Goal: Information Seeking & Learning: Learn about a topic

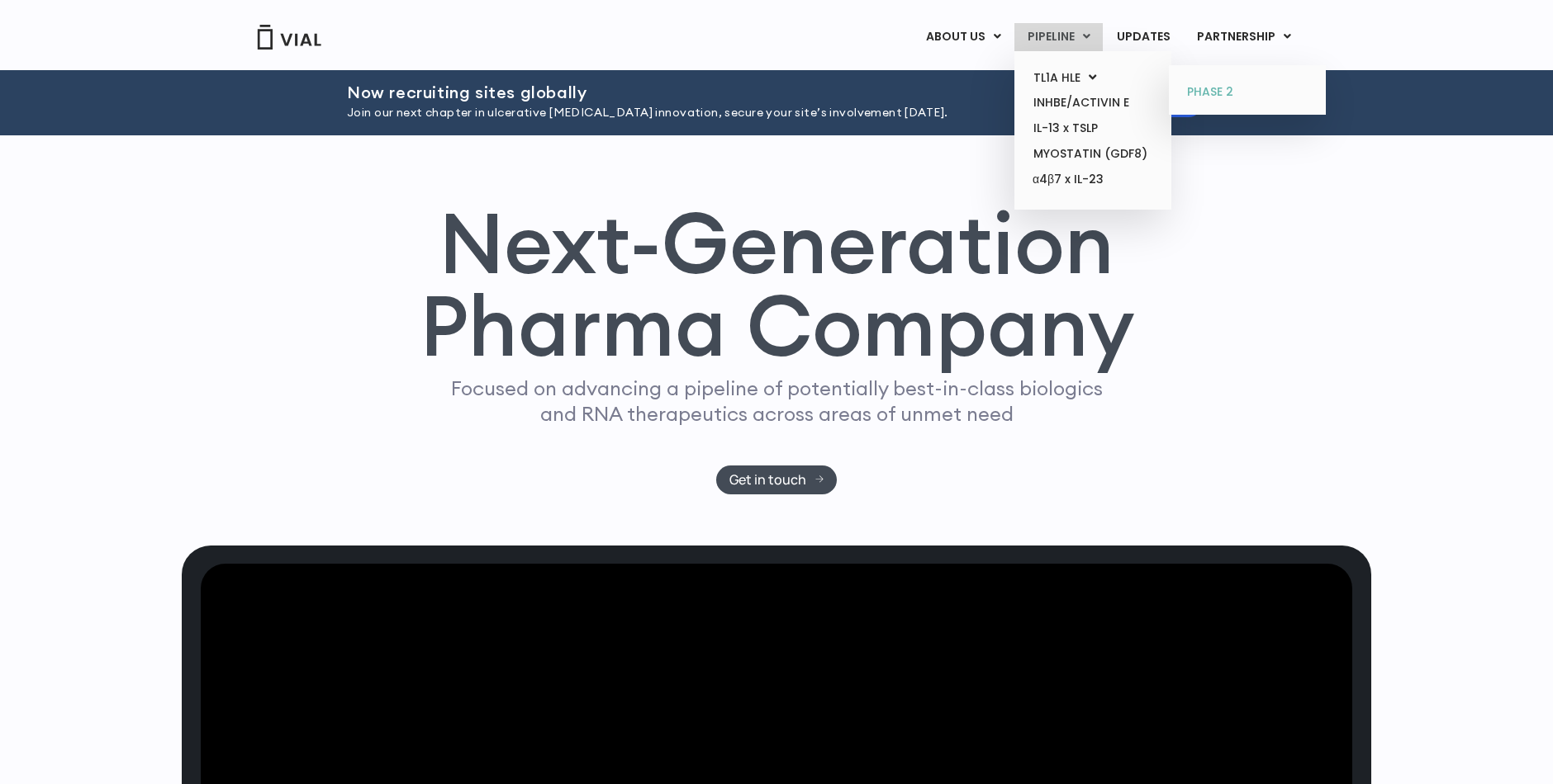
click at [1204, 88] on link "PHASE 2" at bounding box center [1246, 92] width 144 height 26
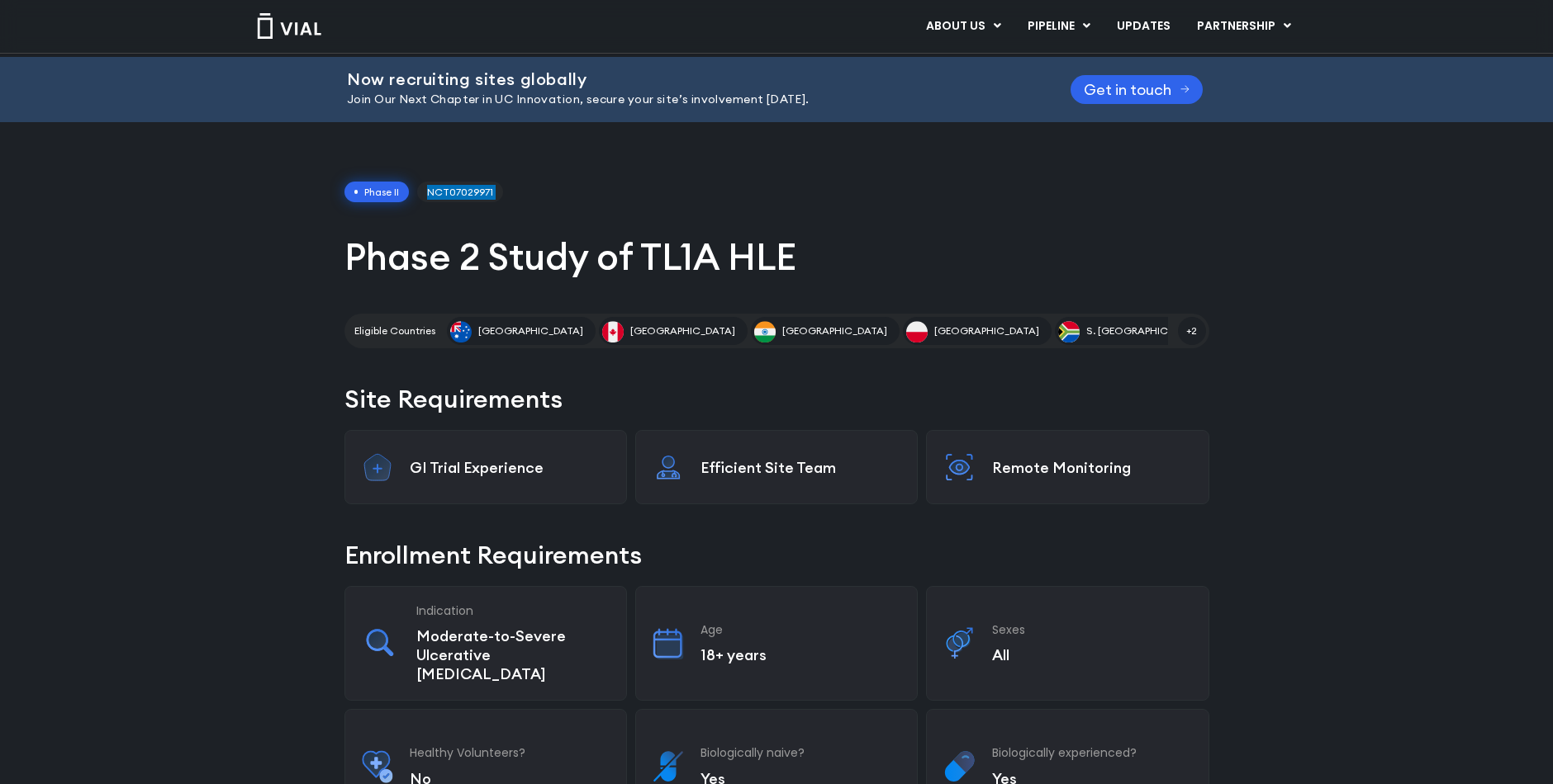
scroll to position [44, 0]
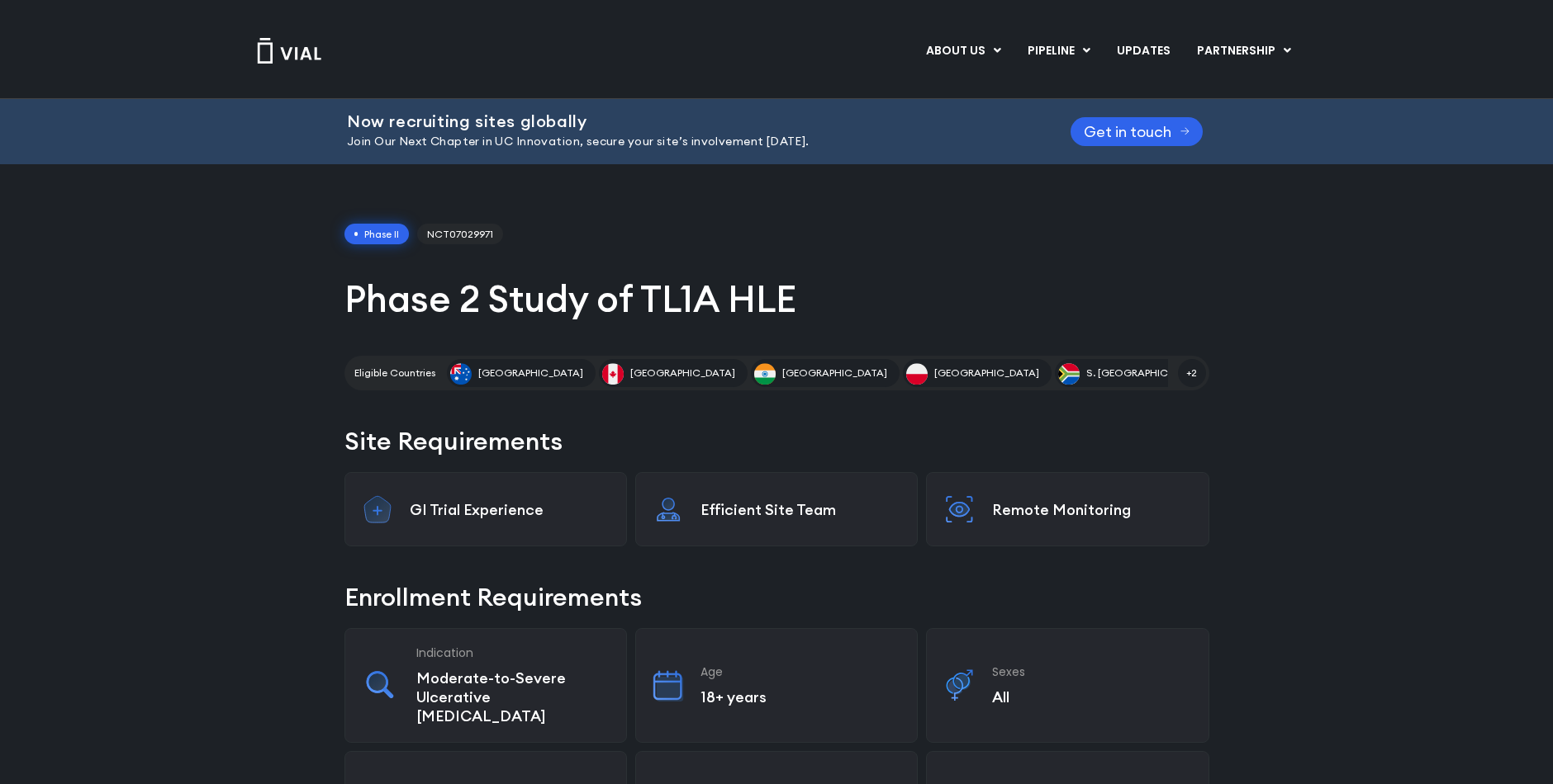
click at [686, 17] on div "ABOUT US ABOUT US CAREERS CONTACT US PIPELINE TL1A HLE PHASE 2 INHBE/ACTIVIN E …" at bounding box center [776, 49] width 1090 height 99
click at [626, 260] on div "Phase II NCT07029971 Phase 2 Study of TL1A HLE Eligible Countries Australia Can…" at bounding box center [776, 307] width 865 height 167
click at [391, 301] on h1 "Phase 2 Study of TL1A HLE" at bounding box center [776, 298] width 865 height 47
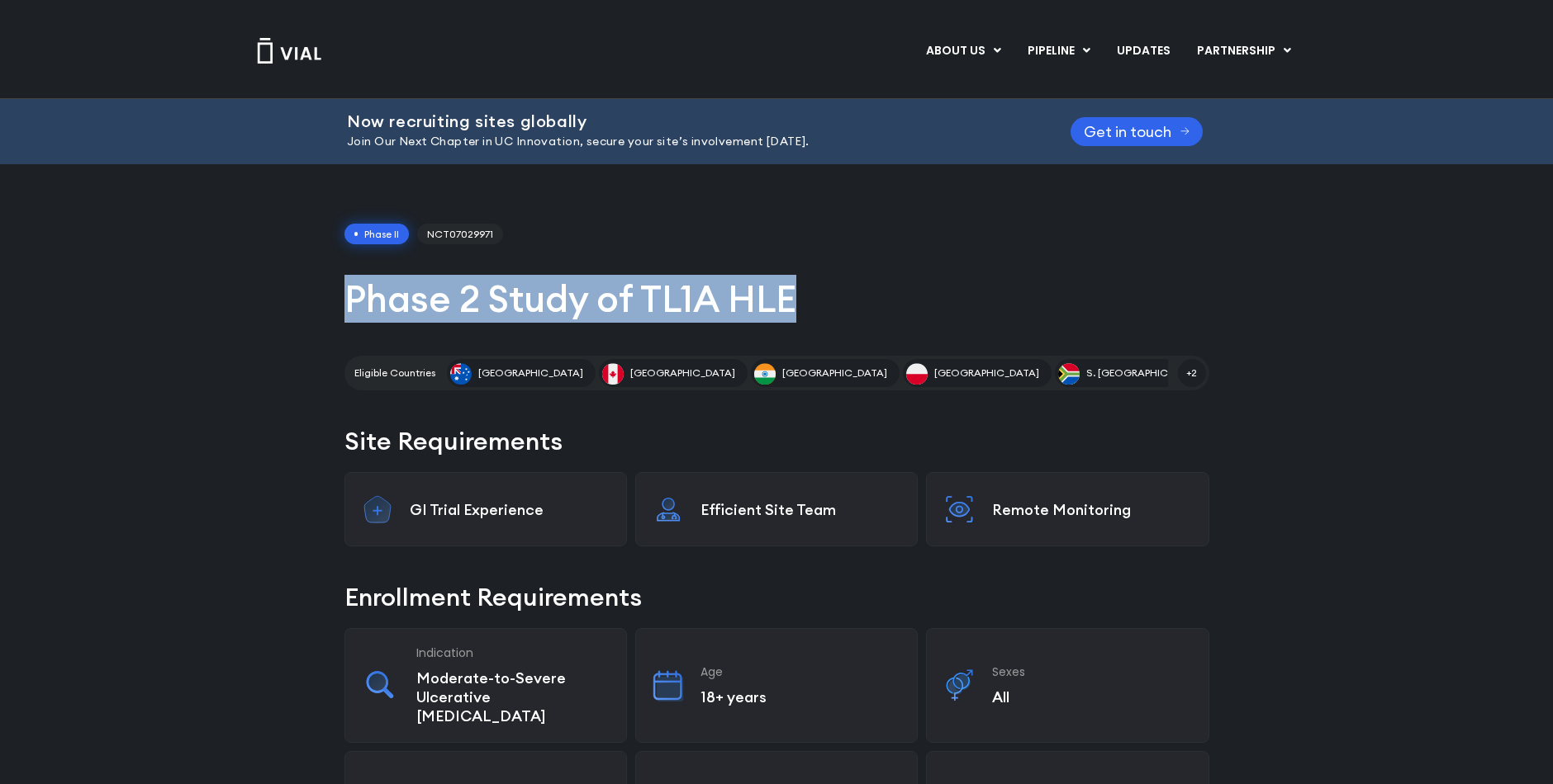
drag, startPoint x: 391, startPoint y: 301, endPoint x: 781, endPoint y: 298, distance: 390.0
click at [781, 298] on h1 "Phase 2 Study of TL1A HLE" at bounding box center [776, 298] width 865 height 47
copy h1 "Phase 2 Study of TL1A HLE"
